Goal: Task Accomplishment & Management: Complete application form

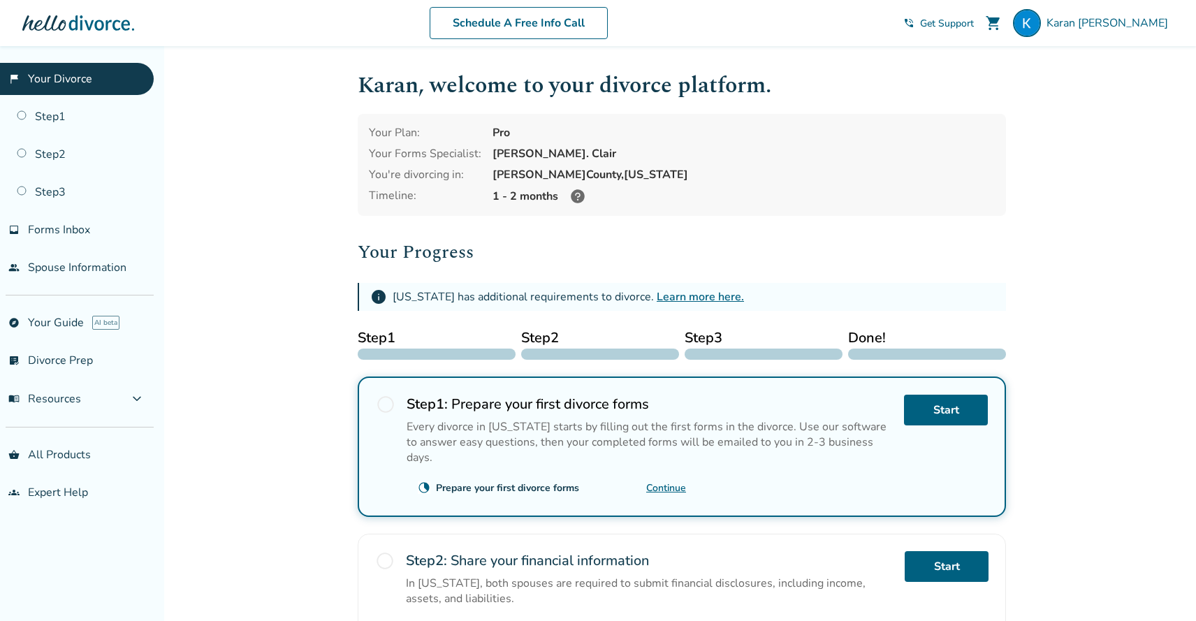
click at [952, 425] on div "Start" at bounding box center [946, 447] width 84 height 104
click at [947, 418] on link "Start" at bounding box center [946, 410] width 84 height 31
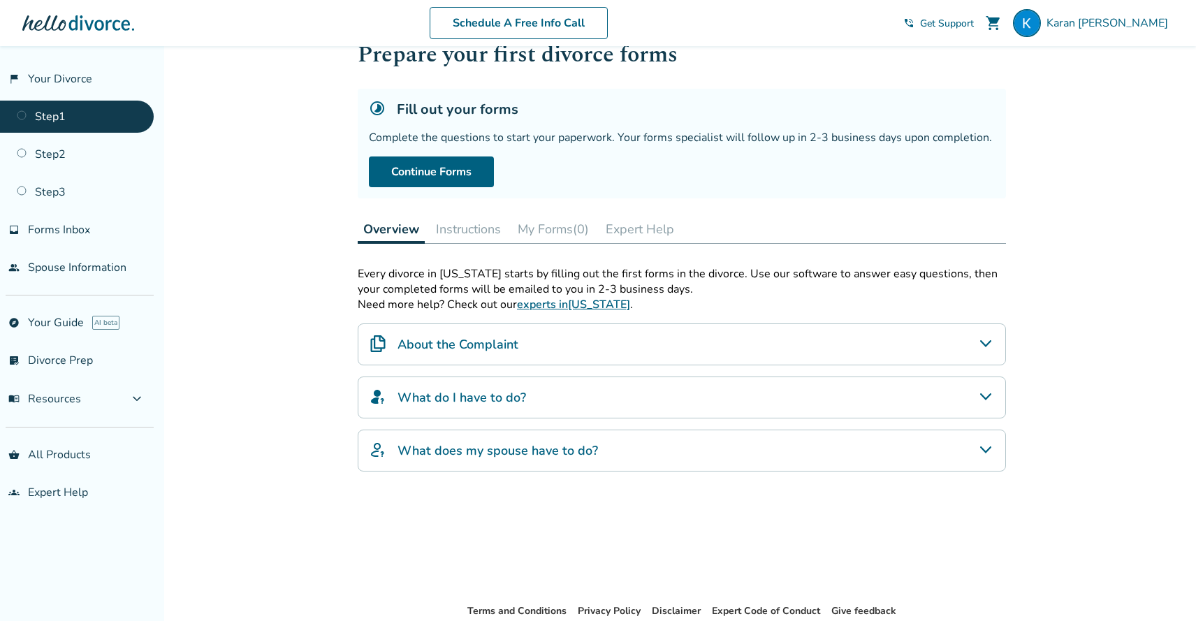
scroll to position [49, 0]
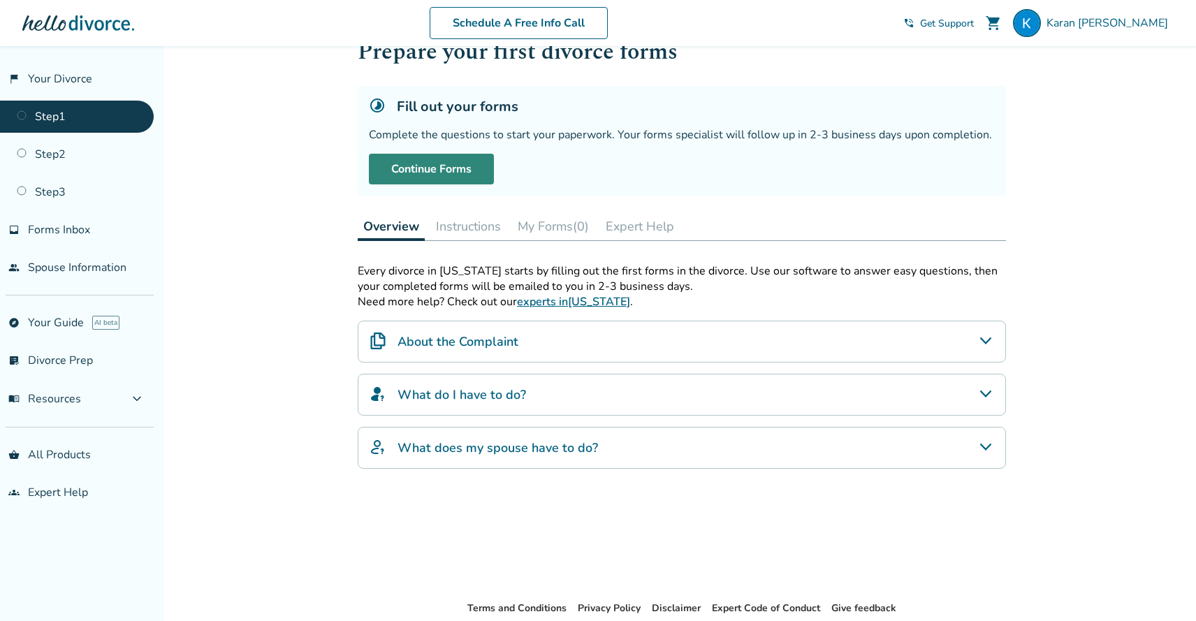
click at [473, 169] on link "Continue Forms" at bounding box center [431, 169] width 125 height 31
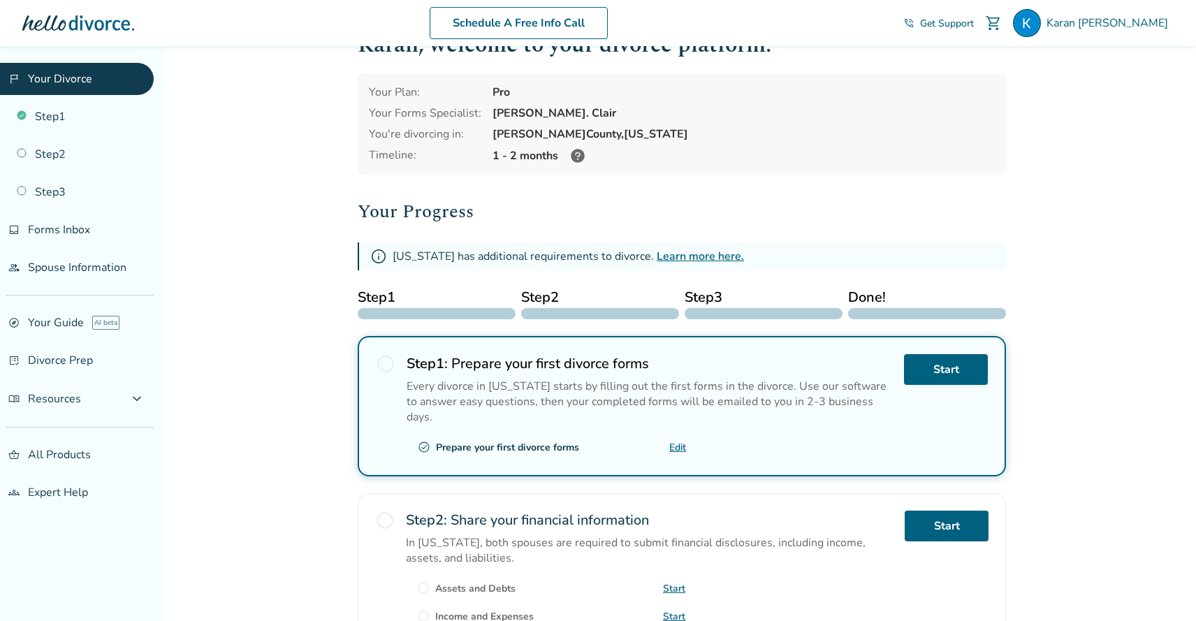
scroll to position [54, 0]
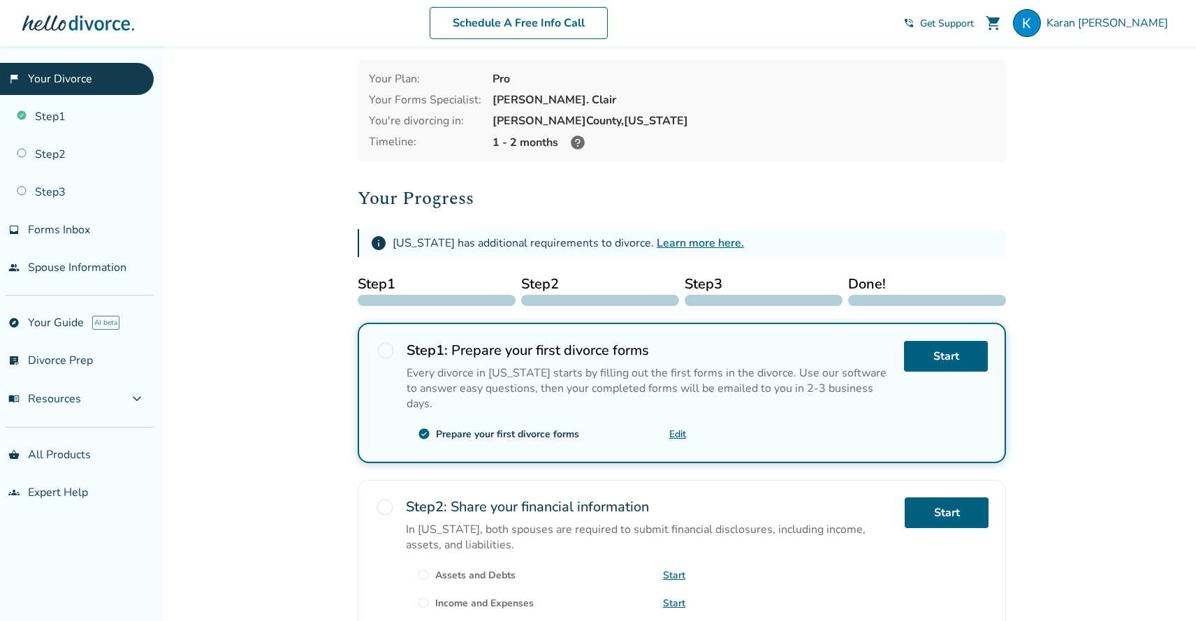
click at [388, 351] on span "radio_button_unchecked" at bounding box center [386, 351] width 20 height 20
click at [671, 428] on link "Edit" at bounding box center [677, 434] width 17 height 13
click at [1004, 242] on div "info New Jersey has additional requirements to divorce. Learn more here." at bounding box center [682, 243] width 648 height 28
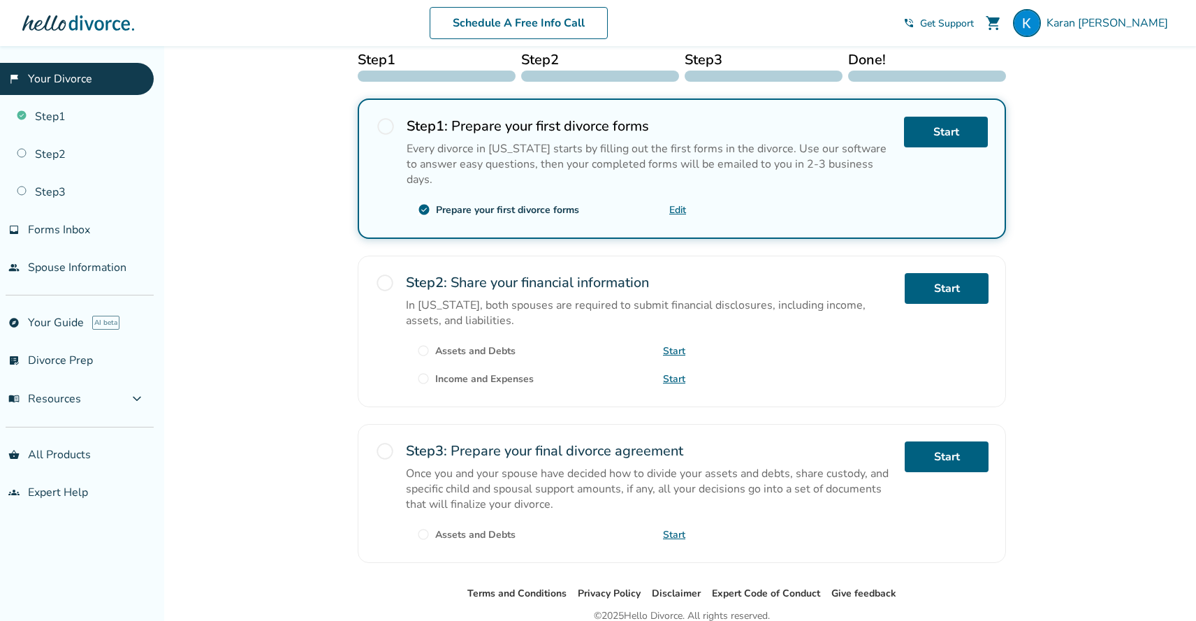
scroll to position [321, 0]
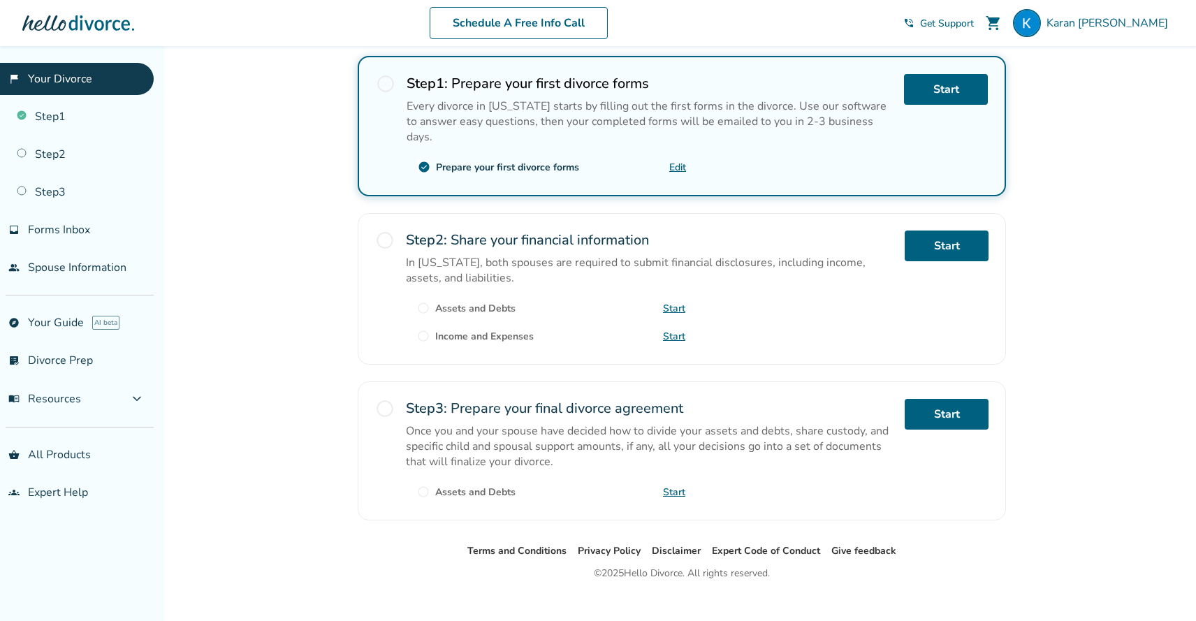
click at [895, 254] on div "radio_button_unchecked Step 2 : Share your financial information In New Jersey,…" at bounding box center [682, 289] width 648 height 152
